Goal: Information Seeking & Learning: Learn about a topic

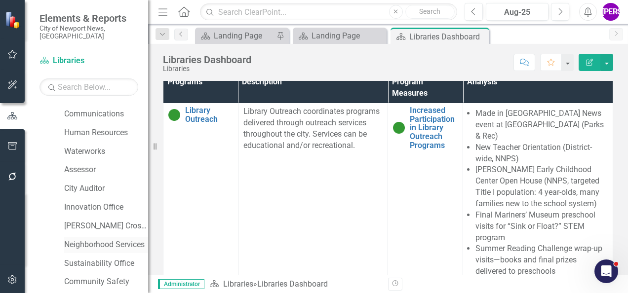
scroll to position [363, 0]
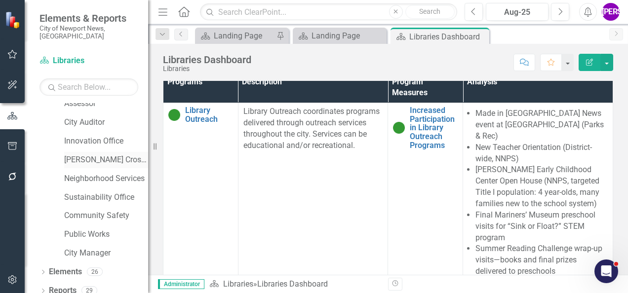
drag, startPoint x: 92, startPoint y: 155, endPoint x: 97, endPoint y: 152, distance: 5.1
click at [92, 155] on link "[PERSON_NAME] Crossing" at bounding box center [106, 160] width 84 height 11
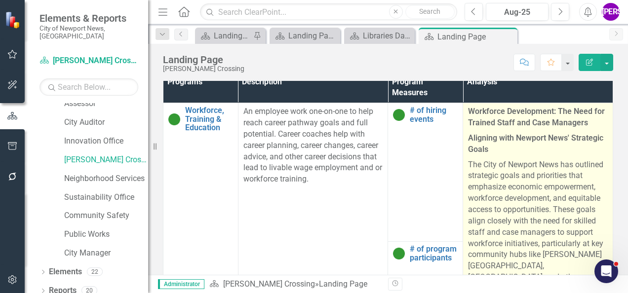
click at [522, 119] on strong "Workforce Development: The Need for Trained Staff and Case Managers" at bounding box center [536, 117] width 137 height 21
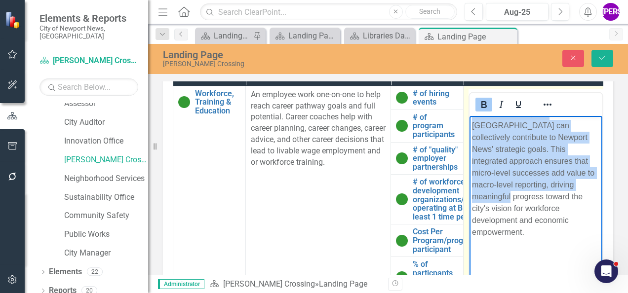
scroll to position [2326, 0]
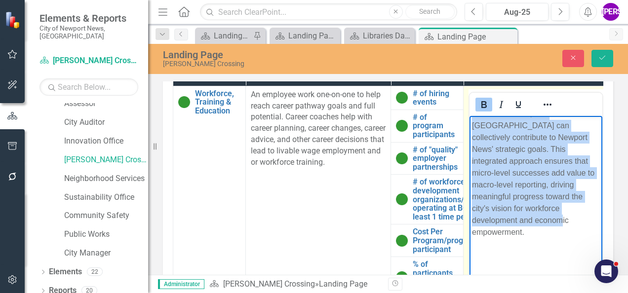
drag, startPoint x: 474, startPoint y: 126, endPoint x: 547, endPoint y: 237, distance: 133.1
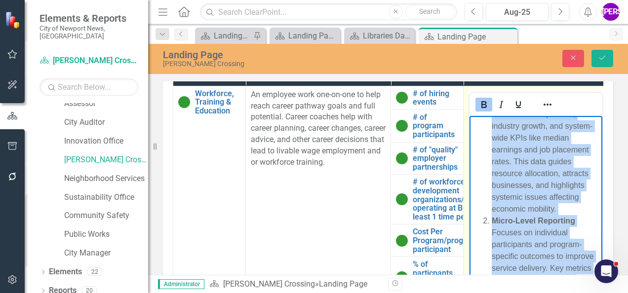
scroll to position [1832, 0]
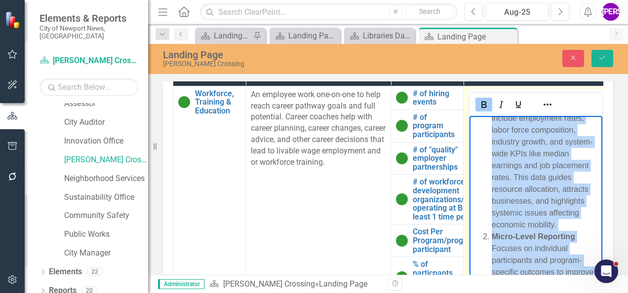
copy body "Loremipsu Dolorsitame: Con Adip eli Seddoei Tempo inc Utla Etdolore Magnaali en…"
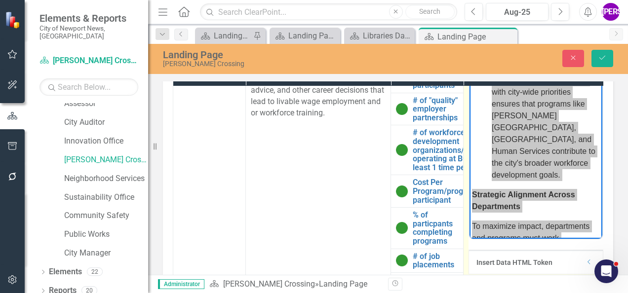
scroll to position [2079, 0]
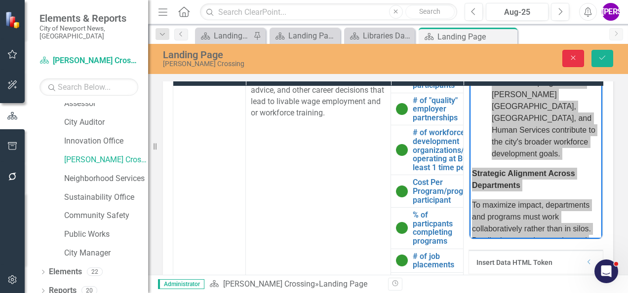
click at [571, 62] on button "Close" at bounding box center [574, 58] width 22 height 17
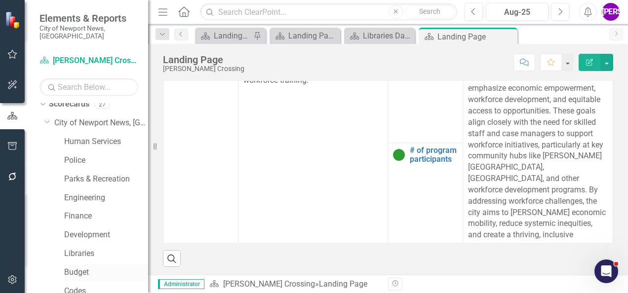
scroll to position [0, 0]
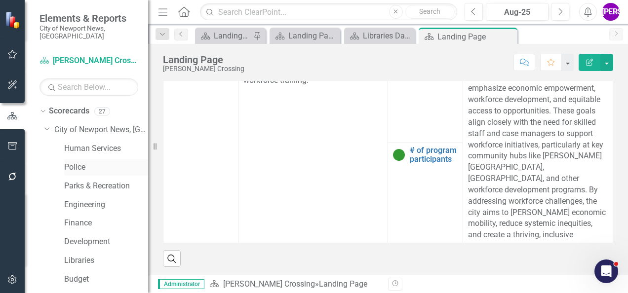
click at [110, 162] on link "Police" at bounding box center [106, 167] width 84 height 11
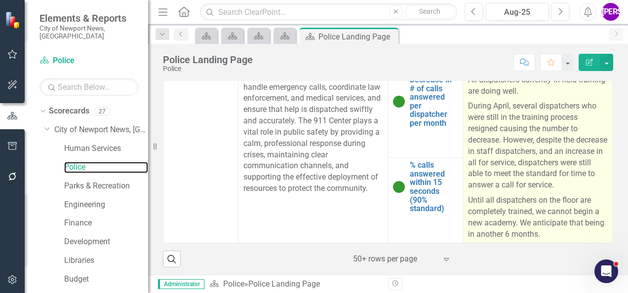
scroll to position [946, 0]
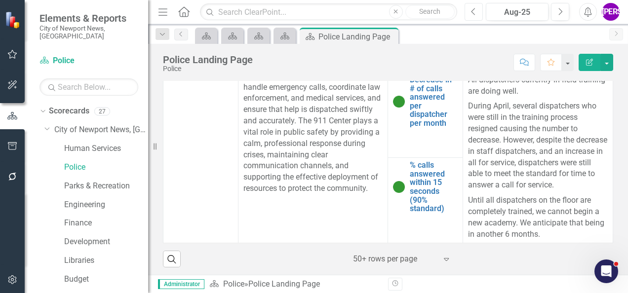
click at [480, 11] on button "Previous" at bounding box center [474, 12] width 18 height 18
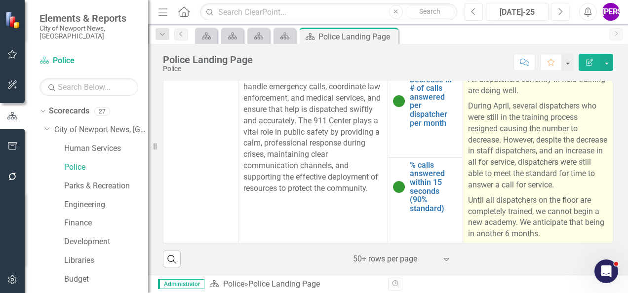
scroll to position [896, 0]
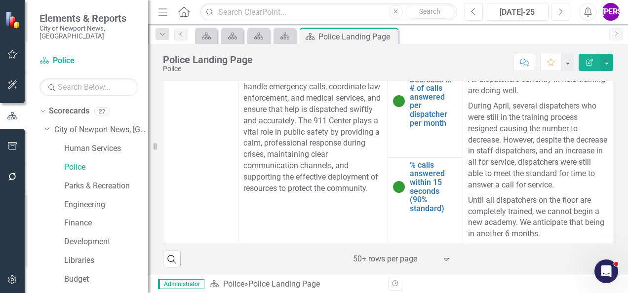
click at [561, 18] on button "Next" at bounding box center [560, 12] width 18 height 18
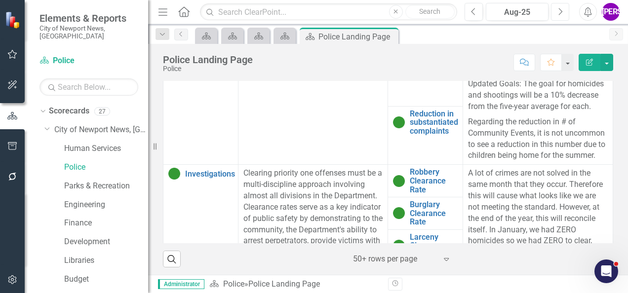
scroll to position [363, 0]
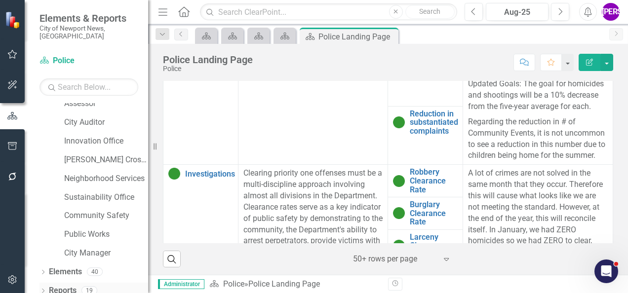
click at [65, 286] on link "Reports" at bounding box center [63, 291] width 28 height 11
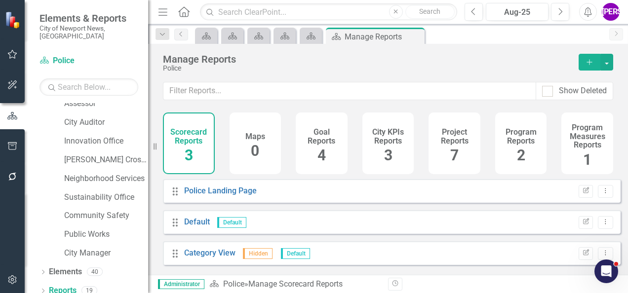
click at [504, 136] on h4 "Program Reports" at bounding box center [522, 136] width 40 height 17
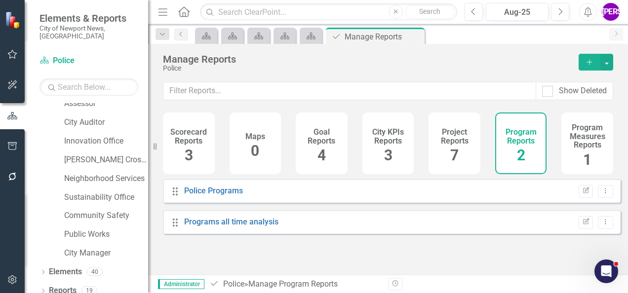
click at [249, 234] on div "Drag Programs all time analysis Edit Report Dropdown Menu" at bounding box center [392, 222] width 458 height 24
click at [246, 223] on div "Programs all time analysis" at bounding box center [231, 222] width 94 height 11
click at [246, 227] on link "Programs all time analysis" at bounding box center [231, 221] width 94 height 9
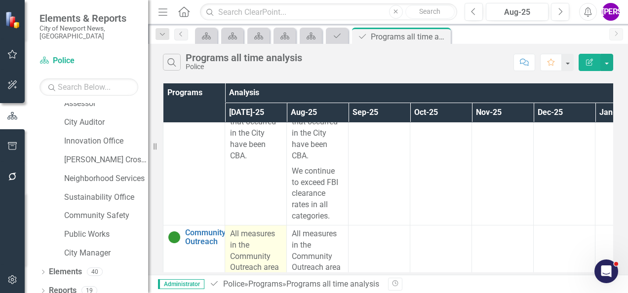
scroll to position [1317, 0]
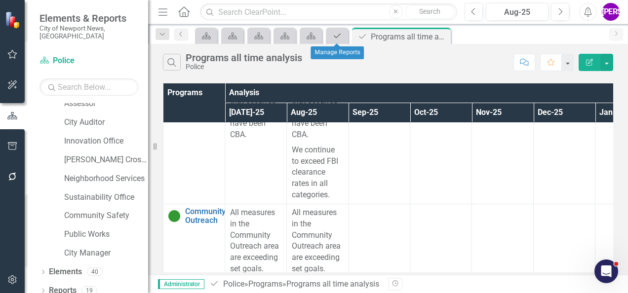
click at [333, 38] on icon "Program" at bounding box center [338, 36] width 10 height 8
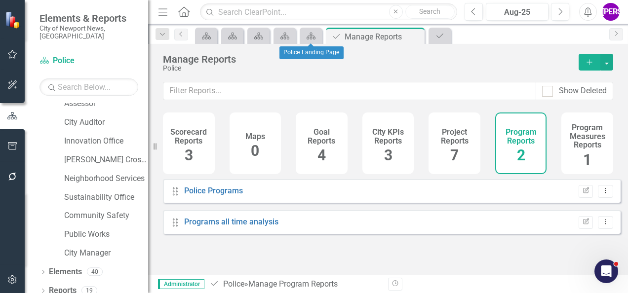
click at [300, 36] on div "Scorecard" at bounding box center [311, 36] width 22 height 16
click at [307, 39] on icon at bounding box center [311, 36] width 9 height 7
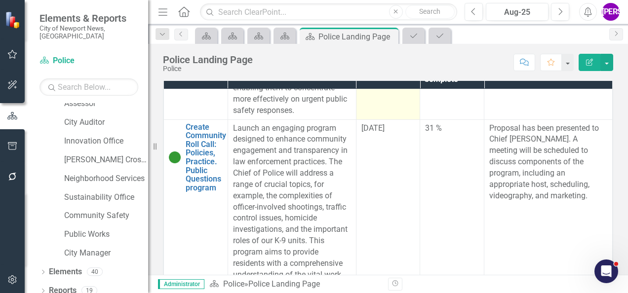
scroll to position [712, 0]
click at [476, 17] on button "Previous" at bounding box center [474, 12] width 18 height 18
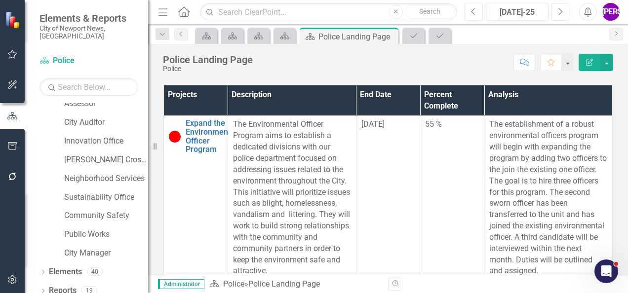
click at [560, 17] on button "Next" at bounding box center [560, 12] width 18 height 18
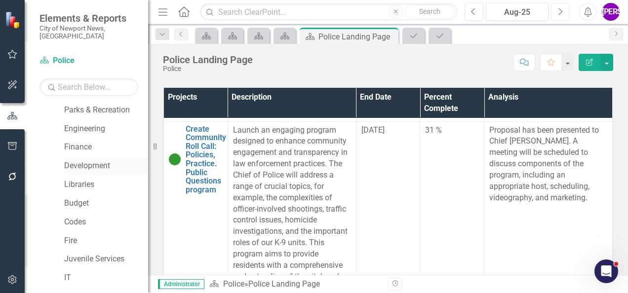
scroll to position [76, 0]
click at [78, 236] on link "Fire" at bounding box center [106, 241] width 84 height 11
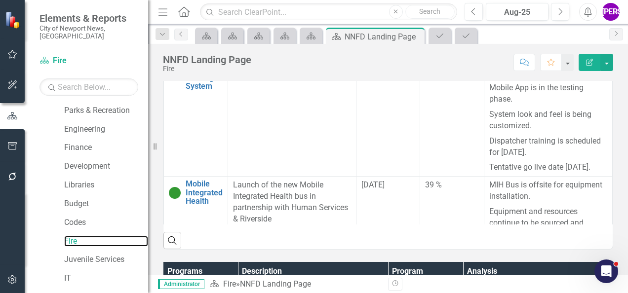
scroll to position [203, 0]
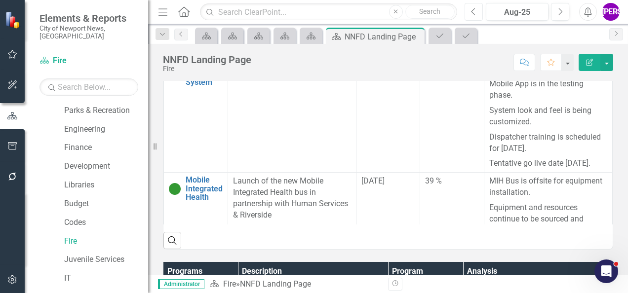
click at [477, 15] on button "Previous" at bounding box center [474, 12] width 18 height 18
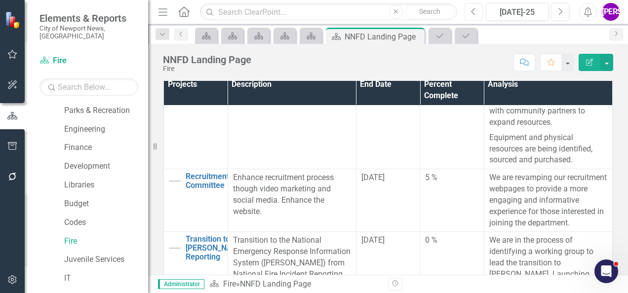
scroll to position [267, 0]
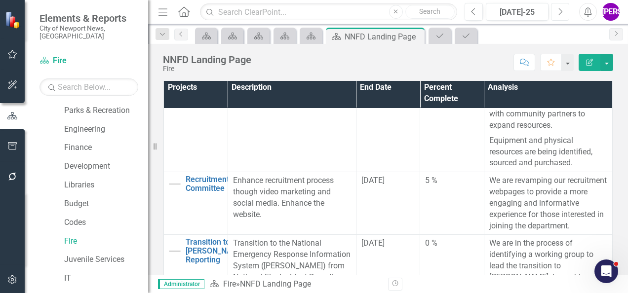
click at [560, 5] on button "Next" at bounding box center [560, 12] width 18 height 18
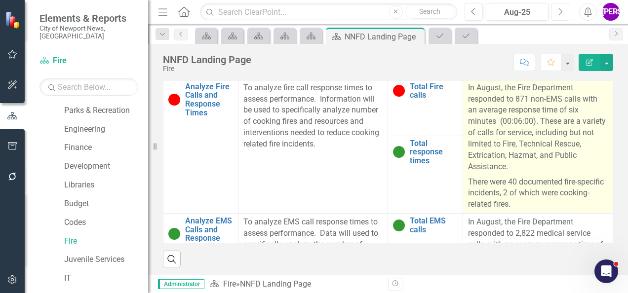
scroll to position [175, 0]
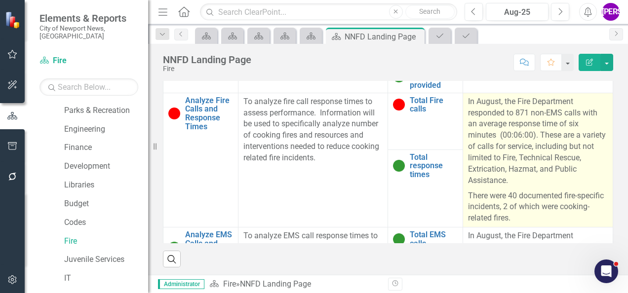
click at [529, 130] on p "In August, the Fire Department responded to 871 non-EMS calls with an average r…" at bounding box center [538, 142] width 140 height 92
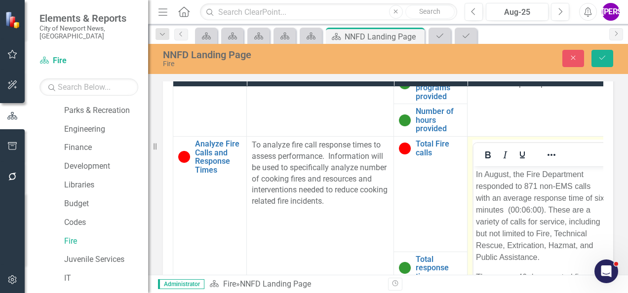
scroll to position [0, 0]
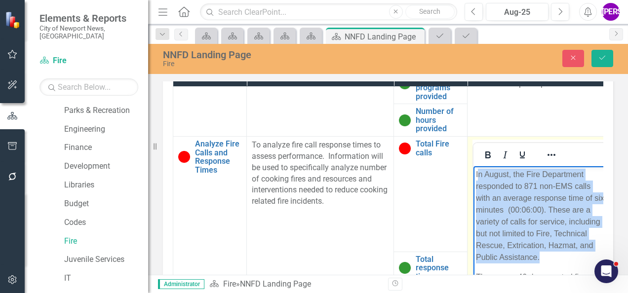
drag, startPoint x: 478, startPoint y: 175, endPoint x: 558, endPoint y: 257, distance: 115.0
click at [558, 257] on p "In August, the Fire Department responded to 871 non-EMS calls with an average r…" at bounding box center [541, 216] width 130 height 95
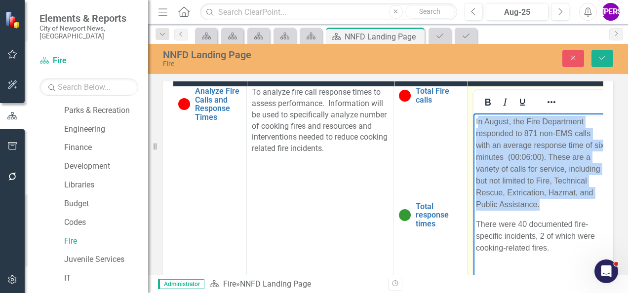
drag, startPoint x: 558, startPoint y: 253, endPoint x: 475, endPoint y: 124, distance: 154.0
click at [475, 124] on body "In August, the Fire Department responded to 871 non-EMS calls with an average r…" at bounding box center [541, 189] width 135 height 151
copy body "In August, the Fire Department responded to 871 non-EMS calls with an average r…"
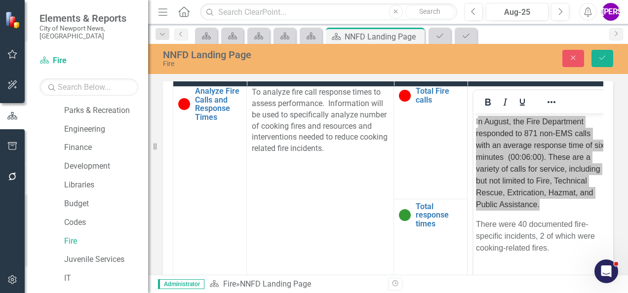
click at [610, 142] on div "Program Dashboard Edit Report Select Report Link View Page Programs Description…" at bounding box center [388, 161] width 465 height 298
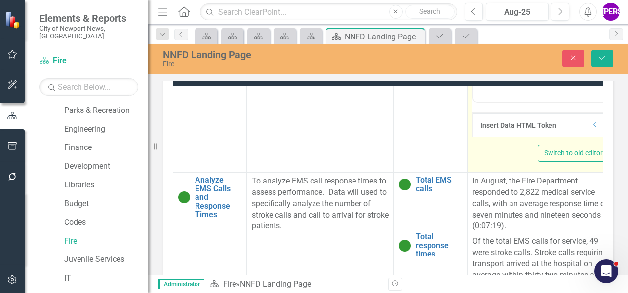
scroll to position [450, 0]
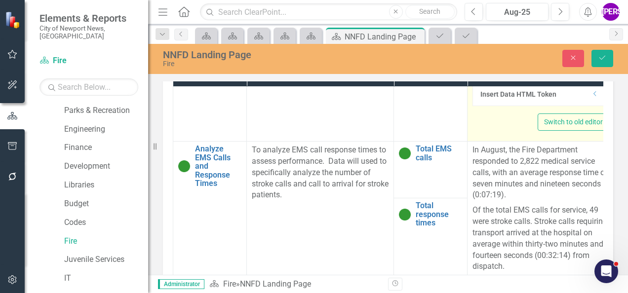
click at [561, 179] on p "In August, the Fire Department responded to 2,822 medical service calls, with a…" at bounding box center [541, 174] width 137 height 58
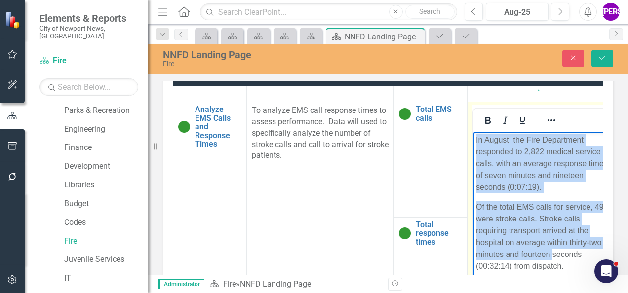
scroll to position [503, 0]
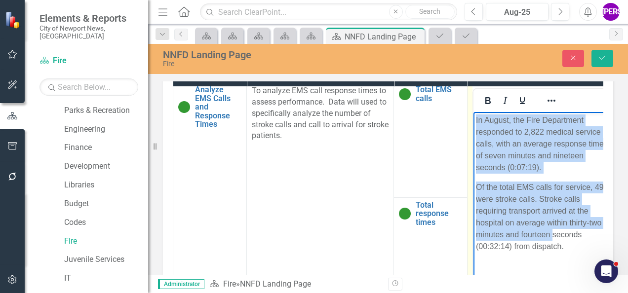
drag, startPoint x: 476, startPoint y: 121, endPoint x: 575, endPoint y: 248, distance: 161.3
click at [575, 248] on body "In August, the Fire Department responded to 2,822 medical service calls, with a…" at bounding box center [541, 187] width 135 height 151
copy body "In August, the Fire Department responded to 2,822 medical service calls, with a…"
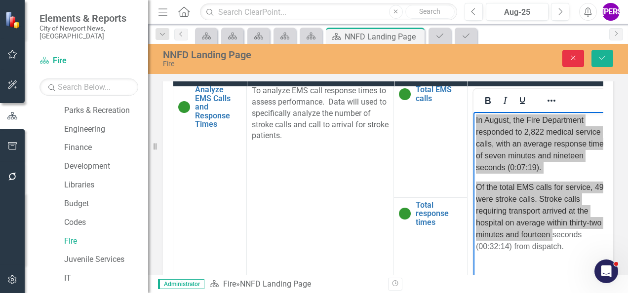
click at [568, 63] on button "Close" at bounding box center [574, 58] width 22 height 17
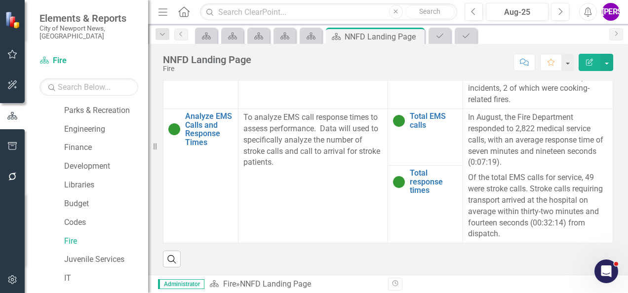
scroll to position [579, 0]
click at [416, 38] on icon "Close" at bounding box center [416, 37] width 10 height 8
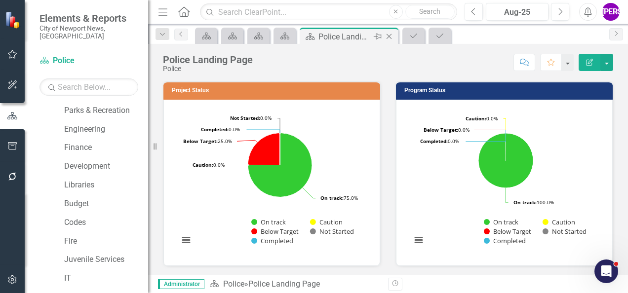
click at [389, 38] on icon "Close" at bounding box center [389, 37] width 10 height 8
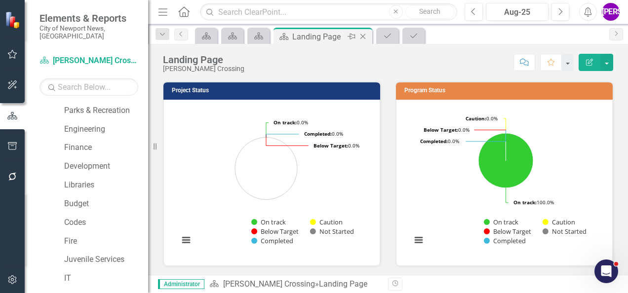
click at [364, 36] on icon "Close" at bounding box center [363, 37] width 10 height 8
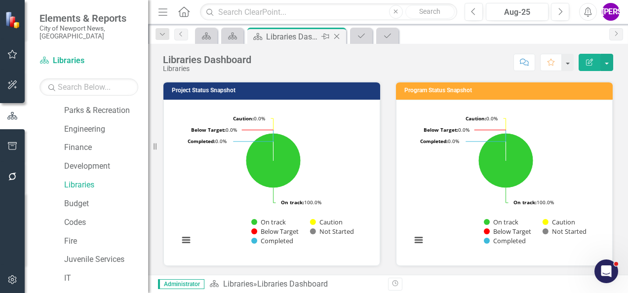
click at [337, 36] on icon at bounding box center [337, 36] width 5 height 5
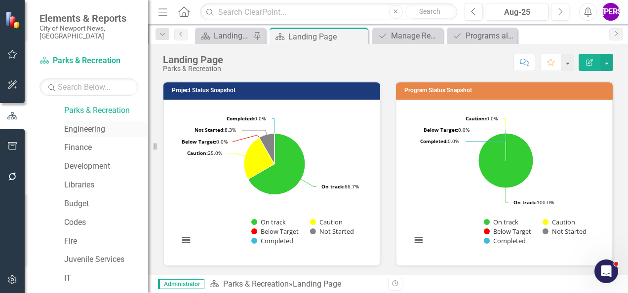
click at [83, 124] on link "Engineering" at bounding box center [106, 129] width 84 height 11
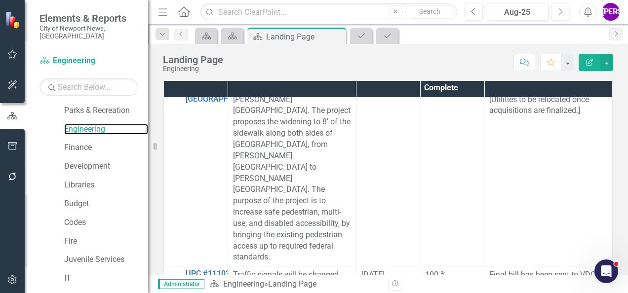
scroll to position [2465, 0]
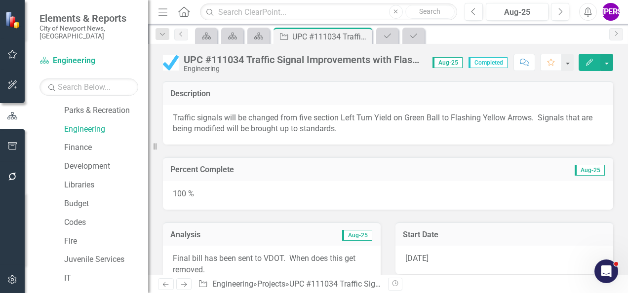
click at [319, 56] on div "UPC #111034 Traffic Signal Improvements with Flashing Yellow Arrows Citywide" at bounding box center [303, 59] width 239 height 11
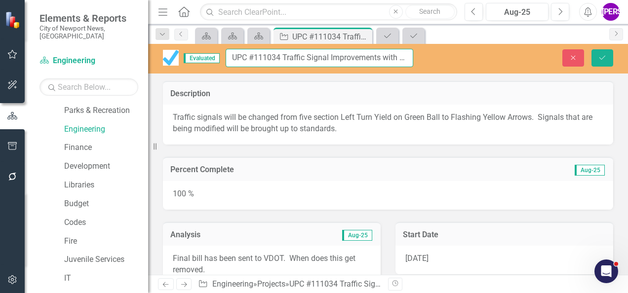
drag, startPoint x: 279, startPoint y: 57, endPoint x: 233, endPoint y: 56, distance: 46.0
click at [233, 56] on input "UPC #111034 Traffic Signal Improvements with Flashing Yellow Arrows Citywide" at bounding box center [320, 58] width 188 height 18
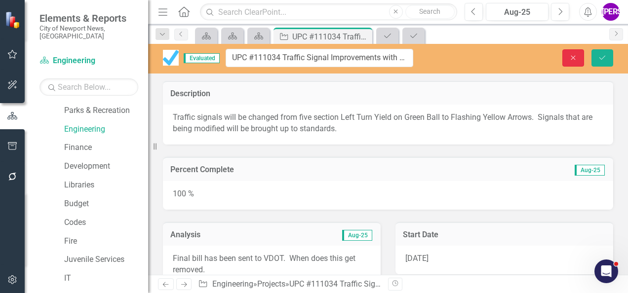
click at [572, 61] on button "Close" at bounding box center [574, 57] width 22 height 17
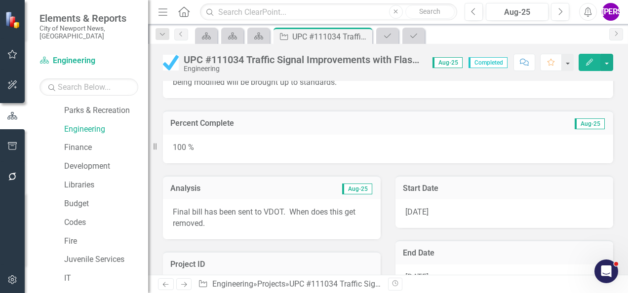
scroll to position [46, 0]
click at [235, 213] on p "Final bill has been sent to VDOT. When does this get removed." at bounding box center [272, 219] width 198 height 23
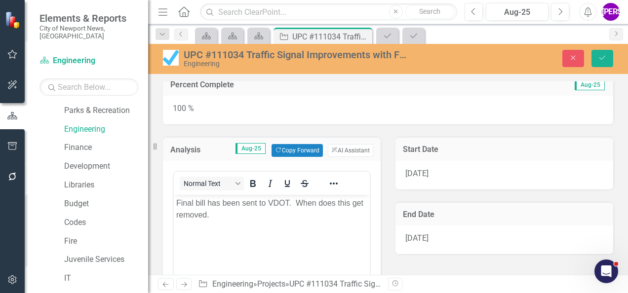
scroll to position [84, 0]
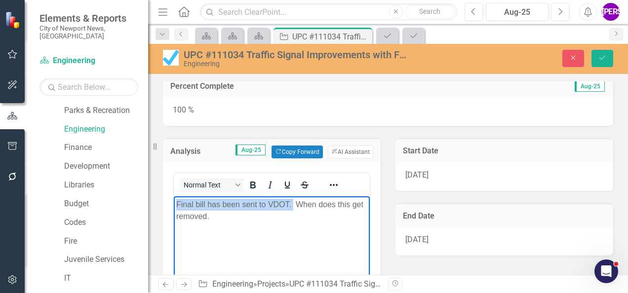
drag, startPoint x: 293, startPoint y: 206, endPoint x: 174, endPoint y: 205, distance: 119.6
click at [174, 205] on body "Final bill has been sent to VDOT. When does this get removed." at bounding box center [272, 271] width 196 height 148
copy p "Final bill has been sent to VDOT."
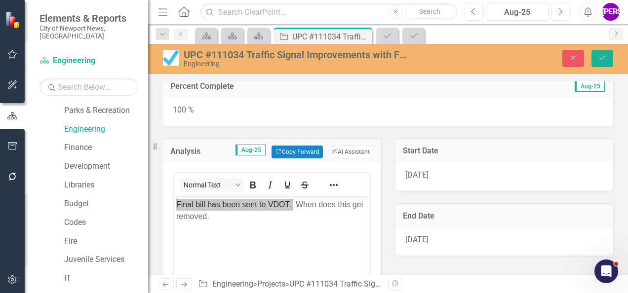
click at [380, 161] on div "Analysis Aug-25 Copy Forward Copy Forward ClearPoint AI AI Assistant <p>Final b…" at bounding box center [272, 266] width 233 height 281
click at [571, 56] on icon "Close" at bounding box center [573, 57] width 9 height 7
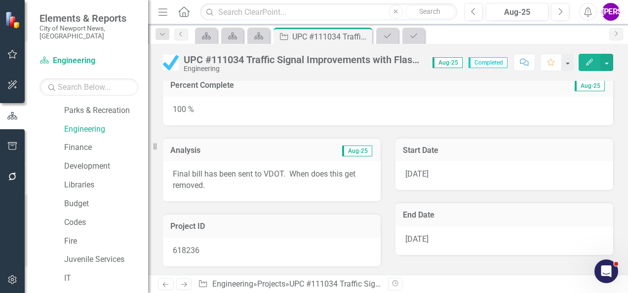
click at [210, 61] on div "UPC #111034 Traffic Signal Improvements with Flashing Yellow Arrows Citywide" at bounding box center [303, 59] width 239 height 11
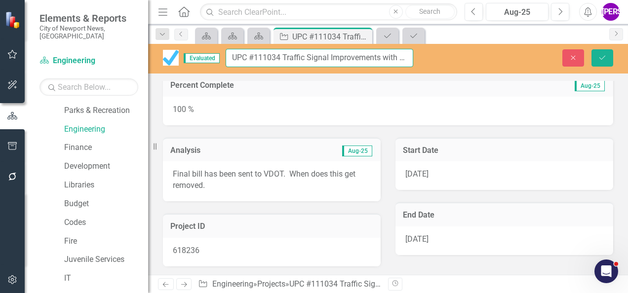
drag, startPoint x: 281, startPoint y: 58, endPoint x: 230, endPoint y: 54, distance: 51.0
click at [230, 54] on input "UPC #111034 Traffic Signal Improvements with Flashing Yellow Arrows Citywide" at bounding box center [320, 58] width 188 height 18
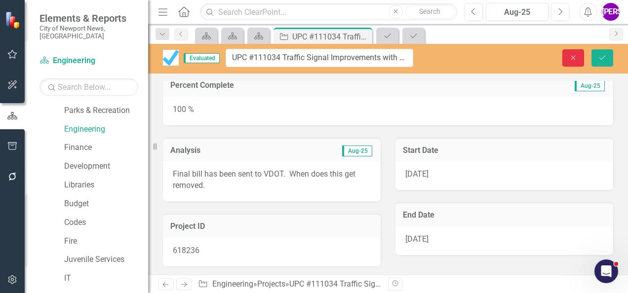
click at [570, 56] on icon "Close" at bounding box center [573, 57] width 9 height 7
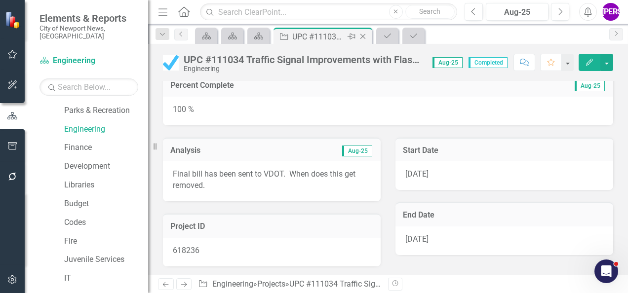
click at [362, 38] on icon at bounding box center [363, 36] width 5 height 5
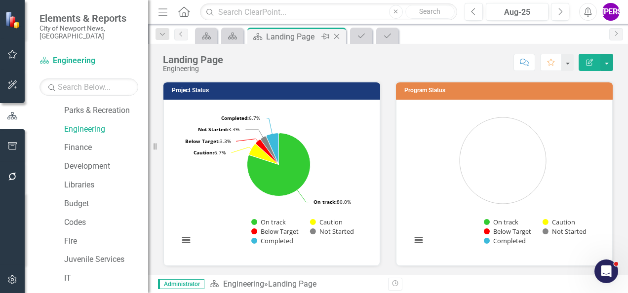
click at [336, 35] on icon "Close" at bounding box center [337, 37] width 10 height 8
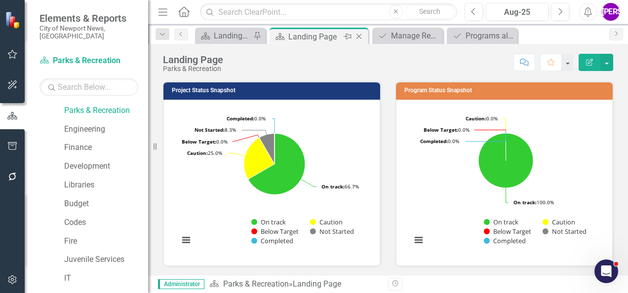
click at [357, 36] on icon "Close" at bounding box center [359, 37] width 10 height 8
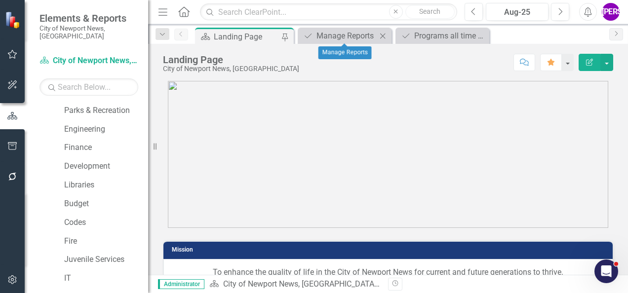
click at [384, 35] on icon at bounding box center [382, 35] width 5 height 5
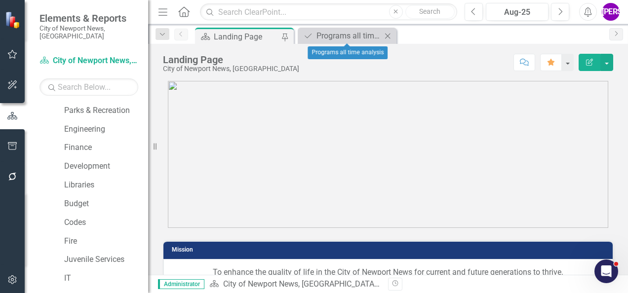
click at [389, 34] on icon "Close" at bounding box center [388, 36] width 10 height 8
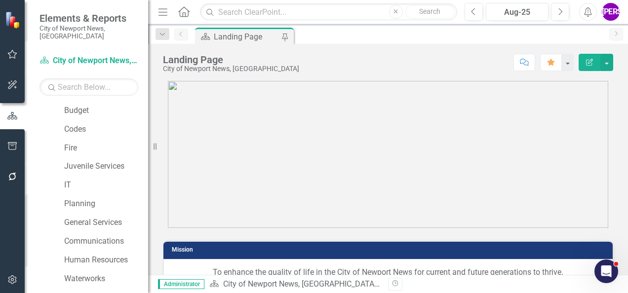
scroll to position [195, 0]
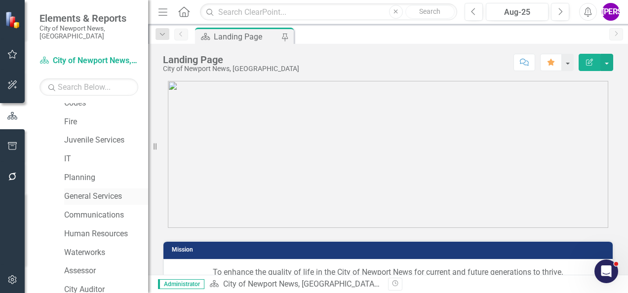
click at [92, 191] on link "General Services" at bounding box center [106, 196] width 84 height 11
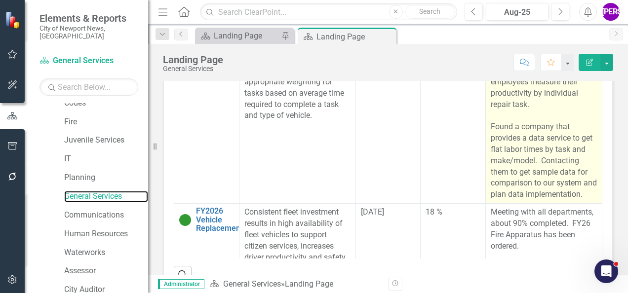
scroll to position [49, 0]
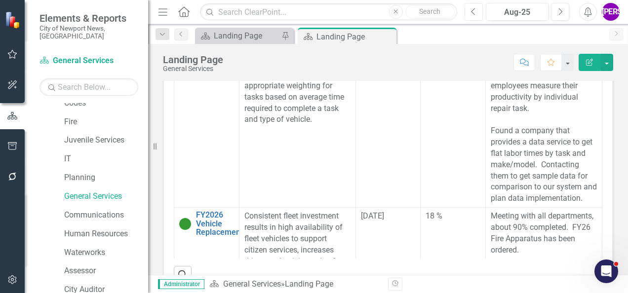
click at [475, 11] on icon "Previous" at bounding box center [473, 11] width 5 height 9
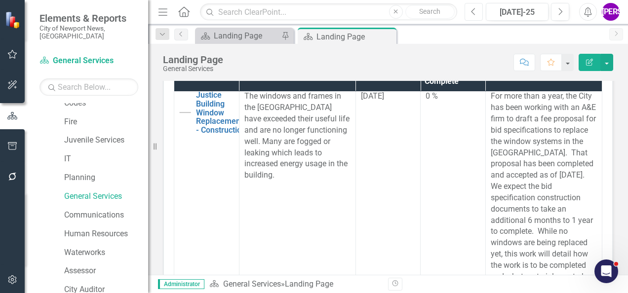
scroll to position [787, 0]
click at [557, 16] on button "Next" at bounding box center [560, 12] width 18 height 18
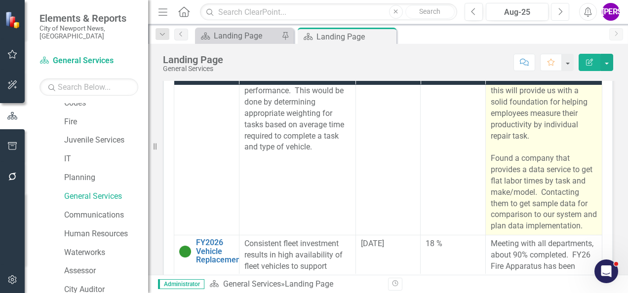
scroll to position [36, 0]
click at [550, 177] on p "Contacting Assetworks concerning standardized automotive repair times, as this …" at bounding box center [544, 142] width 106 height 181
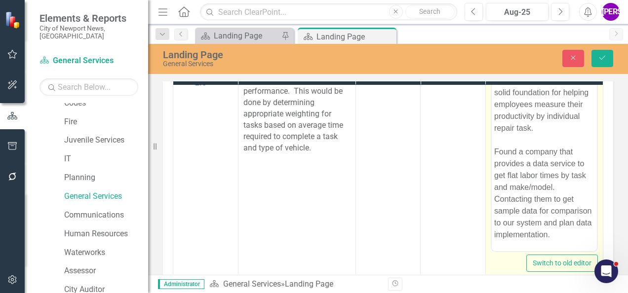
scroll to position [65, 0]
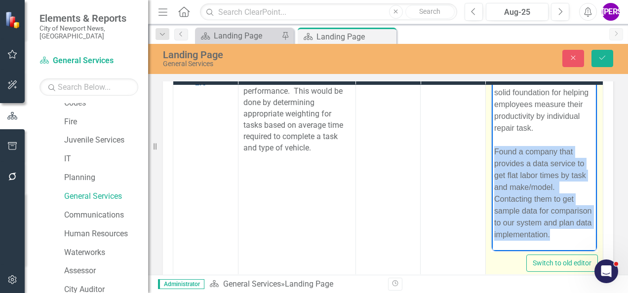
drag, startPoint x: 495, startPoint y: 141, endPoint x: 551, endPoint y: 235, distance: 109.5
click at [551, 235] on p "Contacting Assetworks concerning standardized automotive repair times, as this …" at bounding box center [544, 140] width 100 height 202
copy p "Found a company that provides a data service to get flat labor times by task an…"
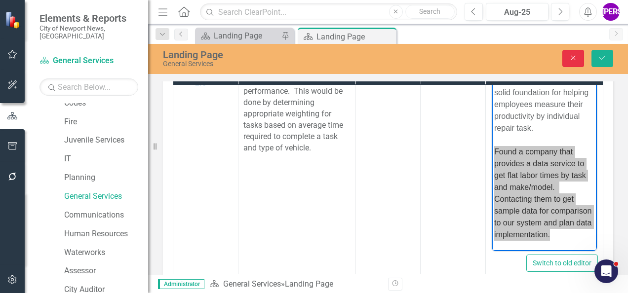
click at [576, 58] on icon "Close" at bounding box center [573, 57] width 9 height 7
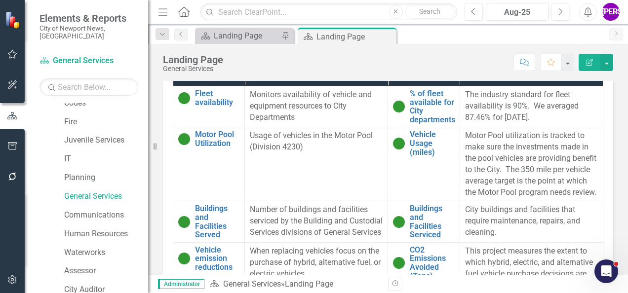
scroll to position [616, 0]
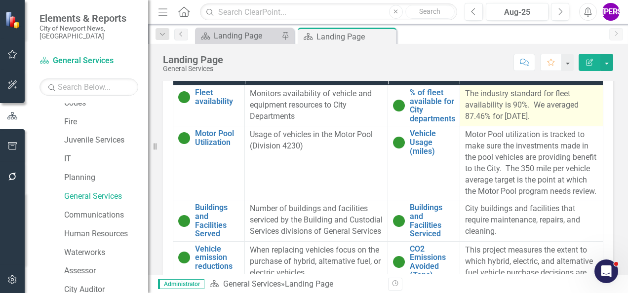
click at [506, 118] on p "The industry standard for fleet availability is 90%. We averaged 87.46% for [DA…" at bounding box center [531, 105] width 133 height 34
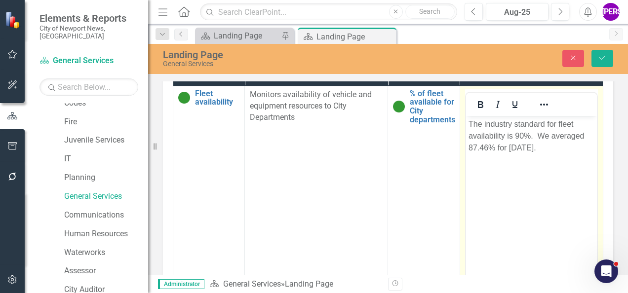
scroll to position [0, 0]
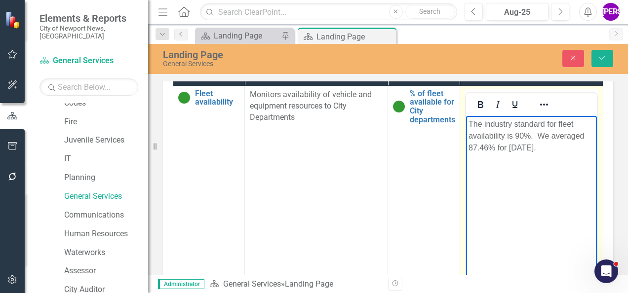
drag, startPoint x: 556, startPoint y: 154, endPoint x: 466, endPoint y: 118, distance: 97.1
click at [466, 118] on body "The industry standard for fleet availability is 90%. We averaged 87.46% for [DA…" at bounding box center [531, 190] width 131 height 148
copy p "The industry standard for fleet availability is 90%. We averaged 87.46% for [DA…"
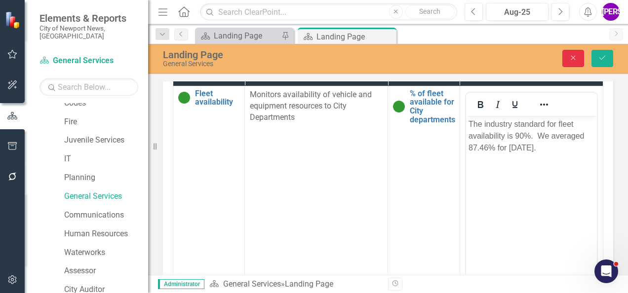
click at [576, 60] on icon "Close" at bounding box center [573, 57] width 9 height 7
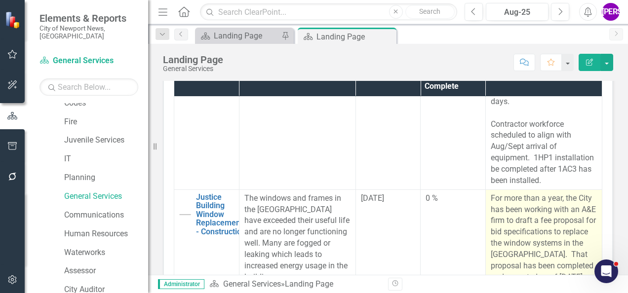
scroll to position [1028, 0]
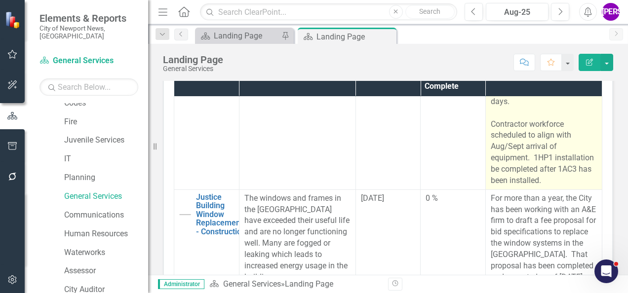
click at [517, 185] on span "Circuit Court 3rd Floor 3HP-1 & 3HP-3 replacement proposal completed and PO iss…" at bounding box center [544, 79] width 106 height 212
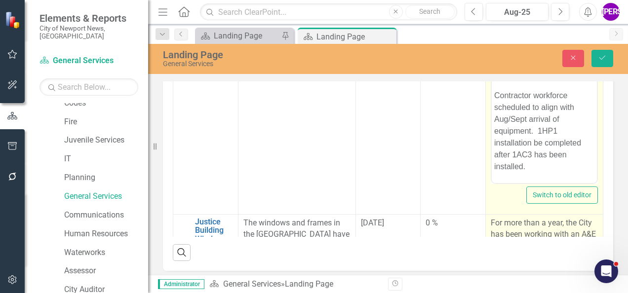
scroll to position [694, 0]
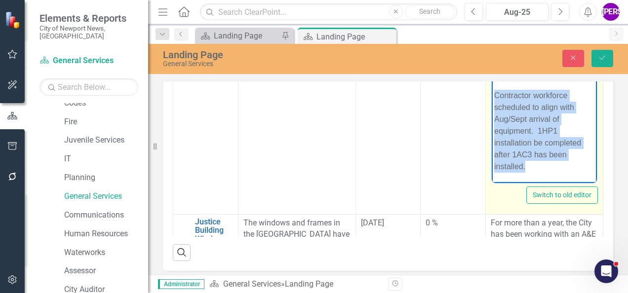
drag, startPoint x: 495, startPoint y: 96, endPoint x: 546, endPoint y: 169, distance: 89.3
click at [546, 169] on p "Circuit Court 3rd Floor 3HP-1 & 3HP-3 replacement proposal completed and PO iss…" at bounding box center [544, 53] width 100 height 237
copy span "Contractor workforce scheduled to align with Aug/Sept arrival of equipment. 1HP…"
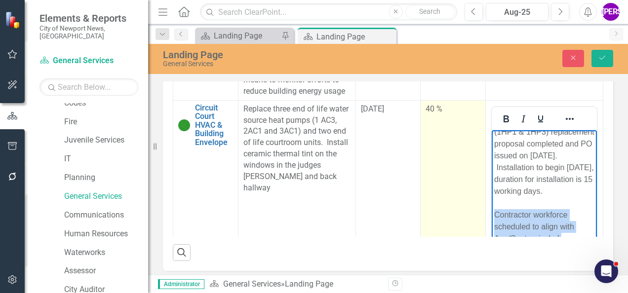
scroll to position [398, 0]
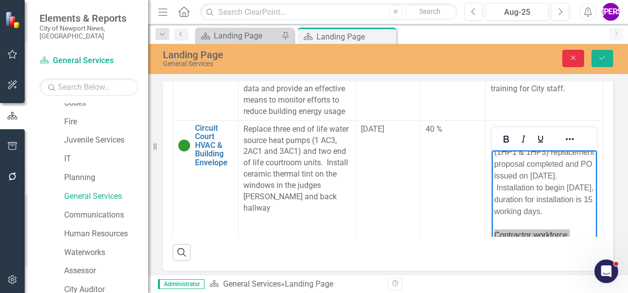
click at [569, 54] on button "Close" at bounding box center [574, 58] width 22 height 17
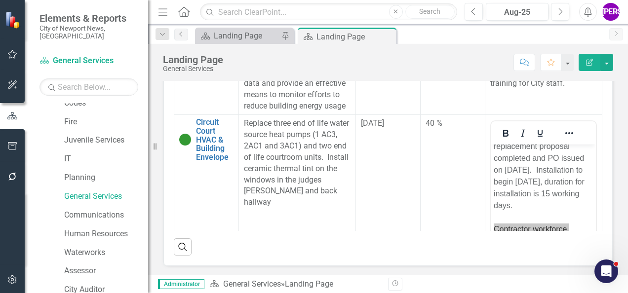
scroll to position [354, 0]
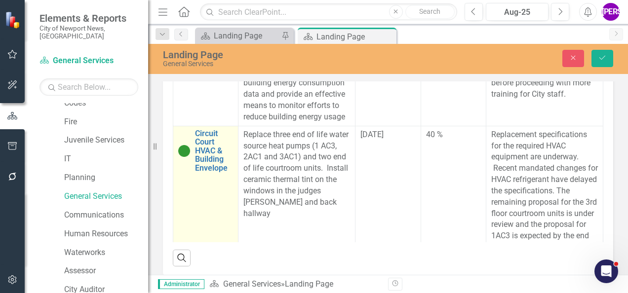
scroll to position [360, 0]
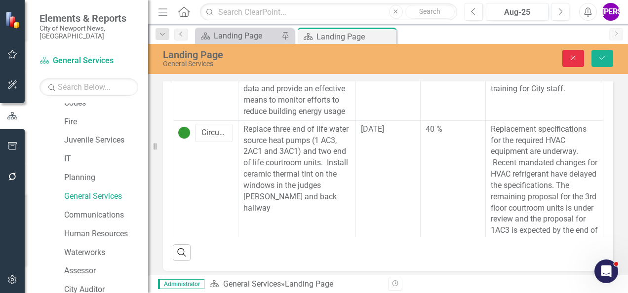
click at [575, 59] on icon "Close" at bounding box center [573, 57] width 9 height 7
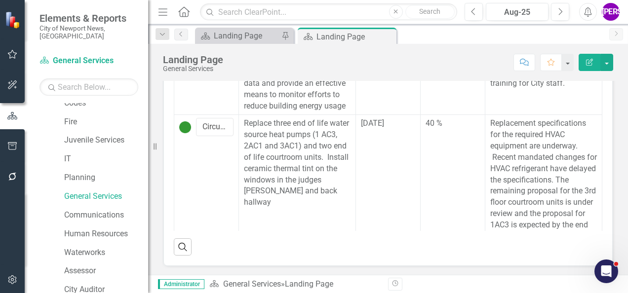
scroll to position [354, 0]
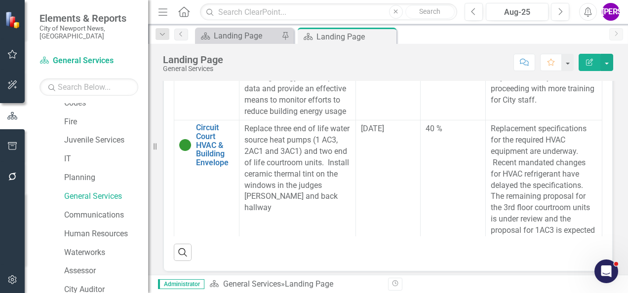
click at [445, 35] on div "Scorecard Landing Page Pin Scorecard Landing Page Pin Close" at bounding box center [399, 36] width 412 height 16
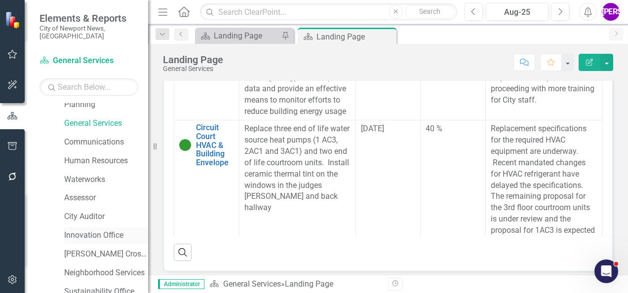
scroll to position [261, 0]
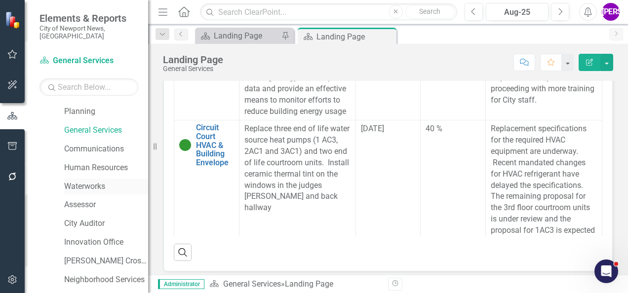
click at [91, 181] on link "Waterworks" at bounding box center [106, 186] width 84 height 11
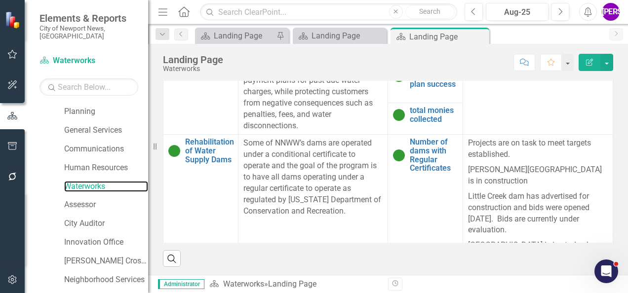
scroll to position [238, 0]
